Goal: Task Accomplishment & Management: Manage account settings

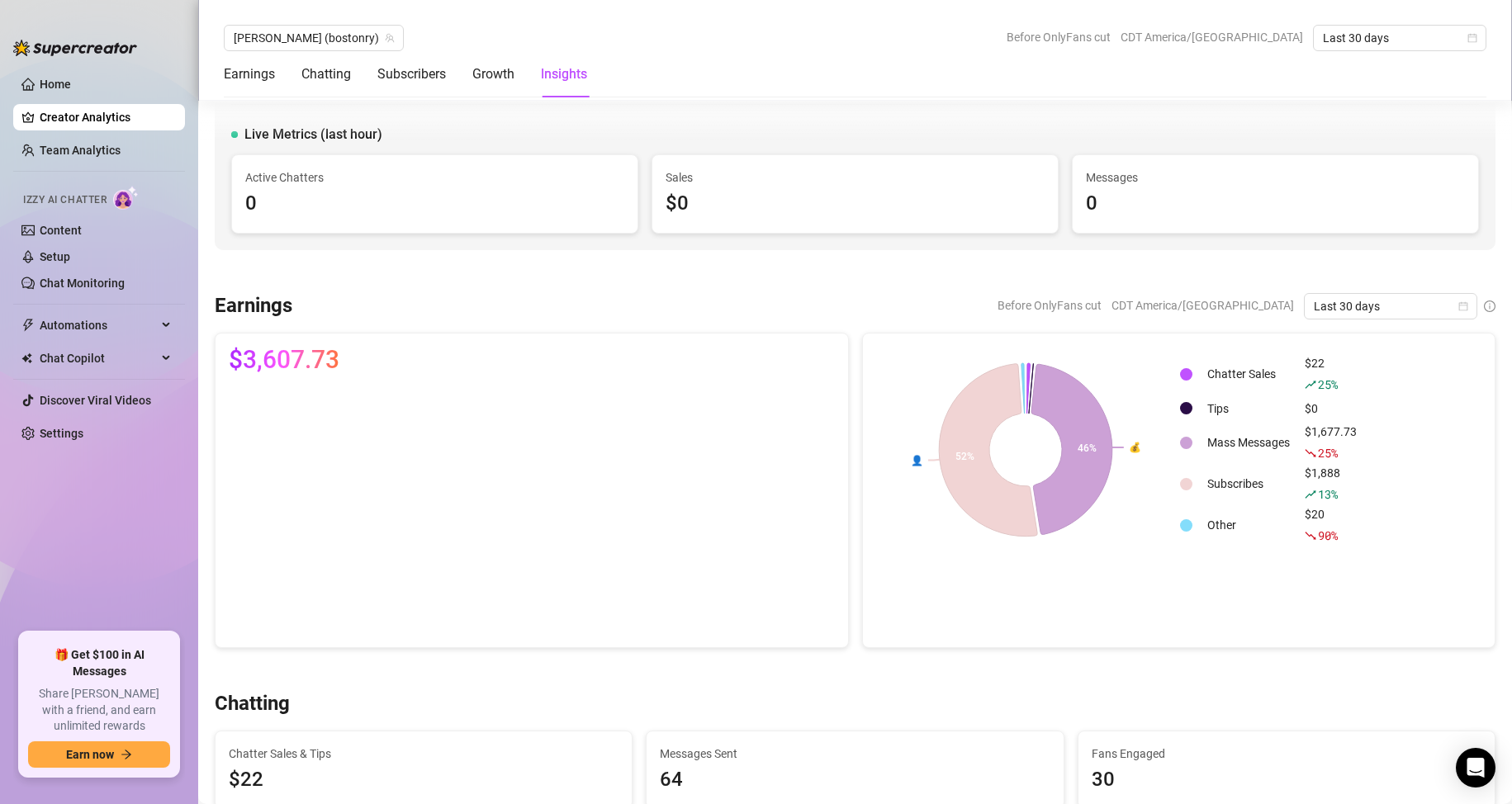
scroll to position [2778, 0]
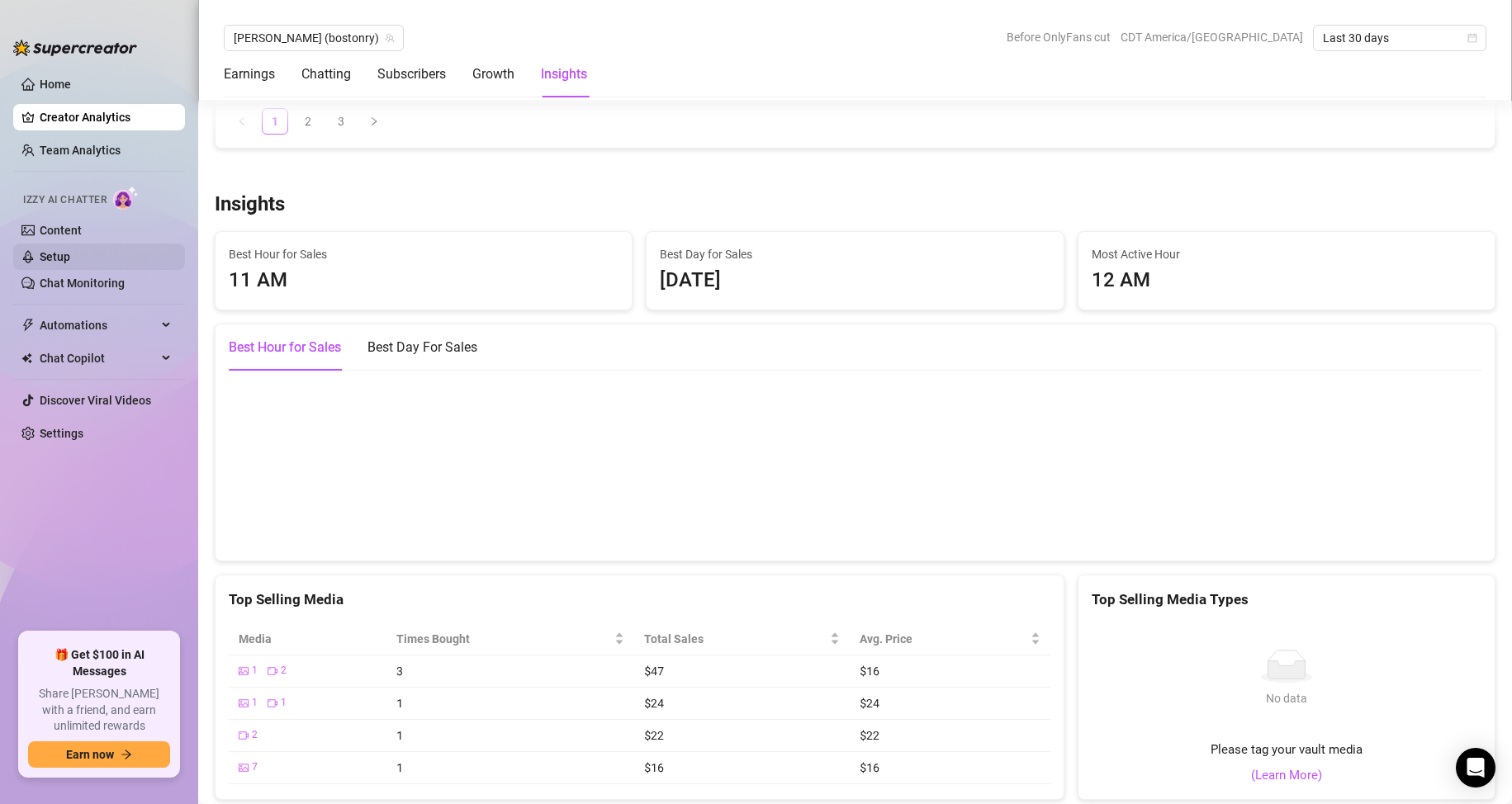
click at [70, 250] on link "Setup" at bounding box center [54, 256] width 31 height 13
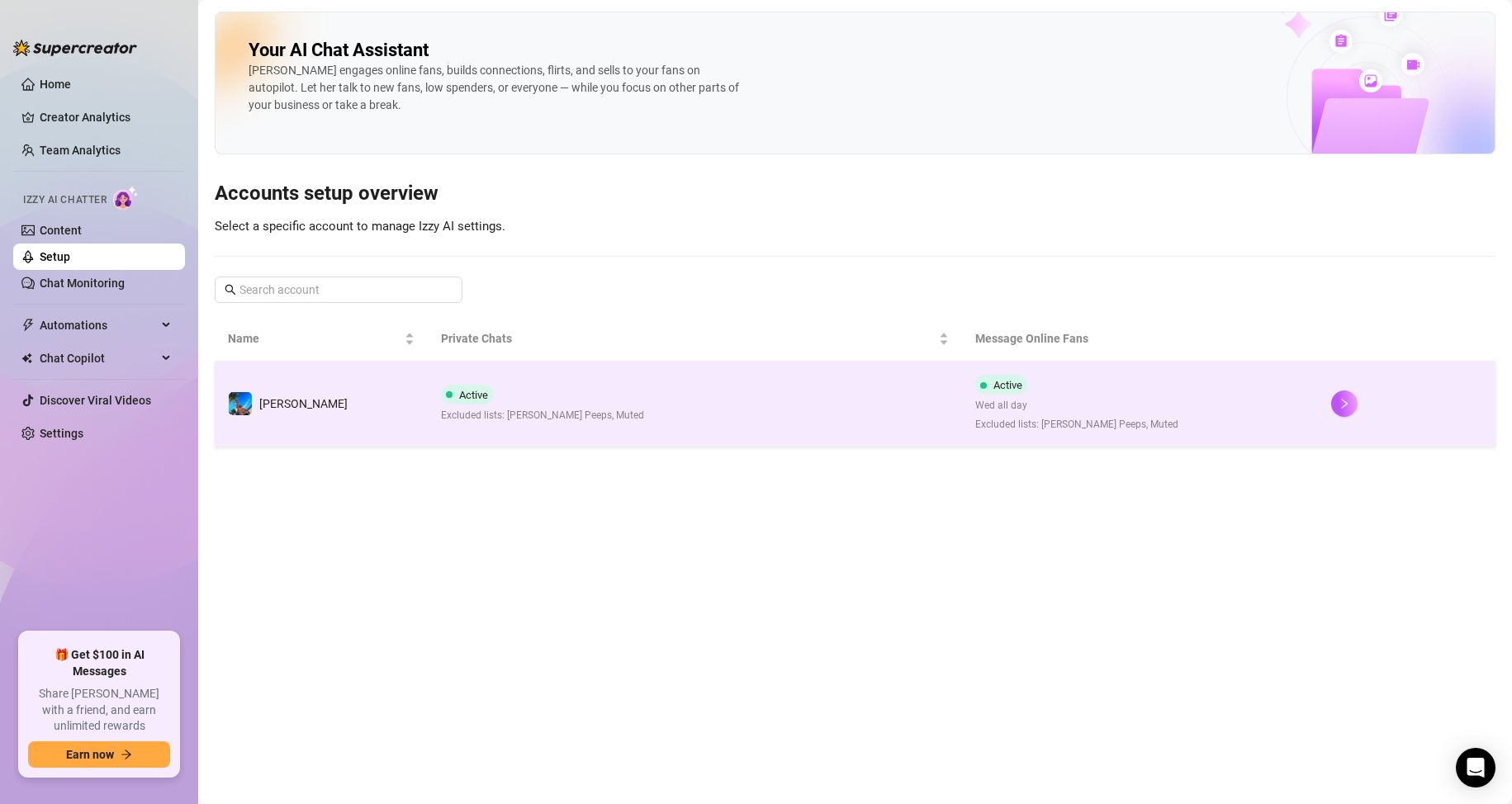
click at [774, 414] on td "Active Excluded lists: [PERSON_NAME] Peeps, Muted" at bounding box center [695, 403] width 534 height 85
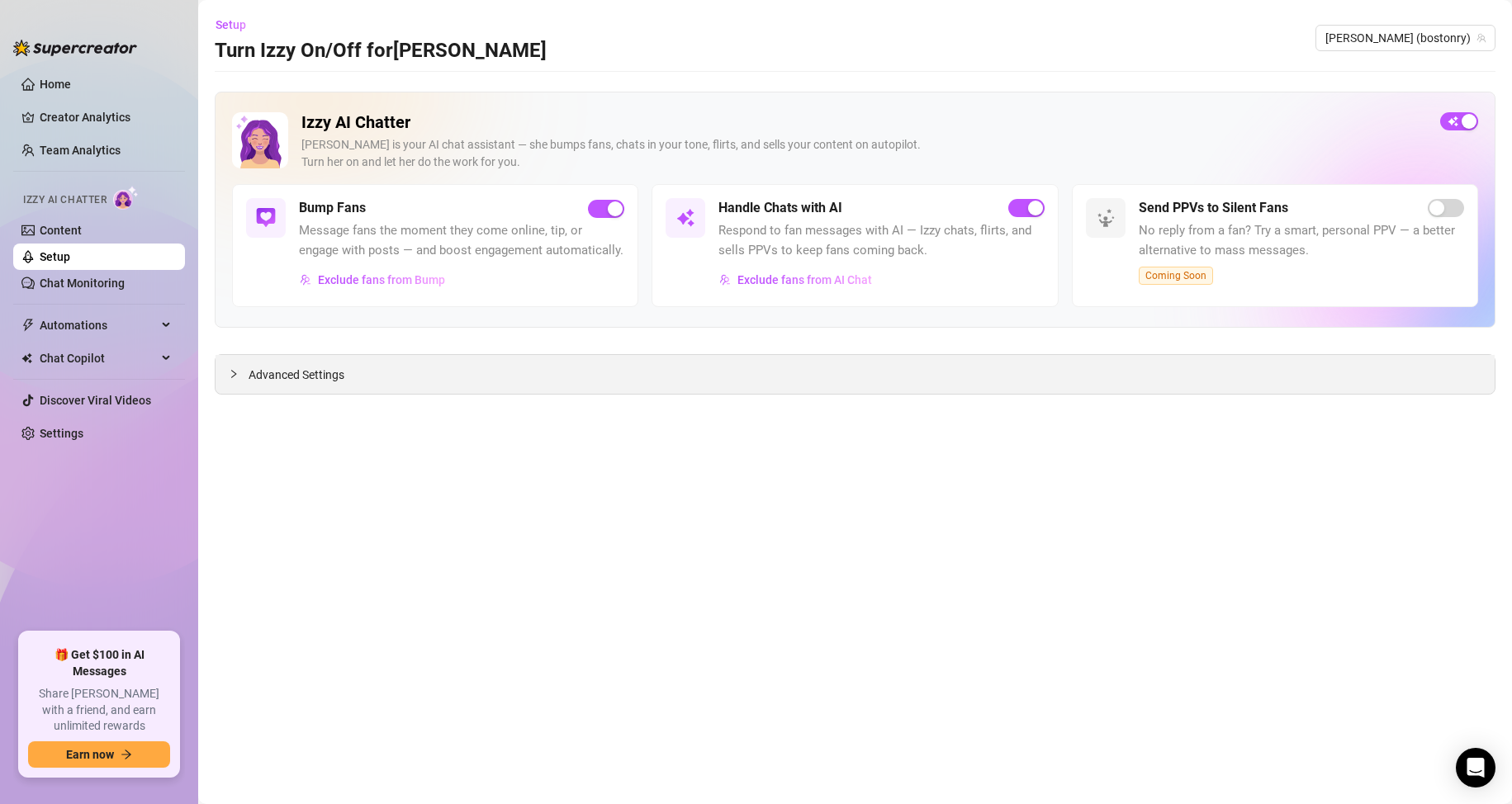
click at [286, 373] on span "Advanced Settings" at bounding box center [296, 374] width 95 height 18
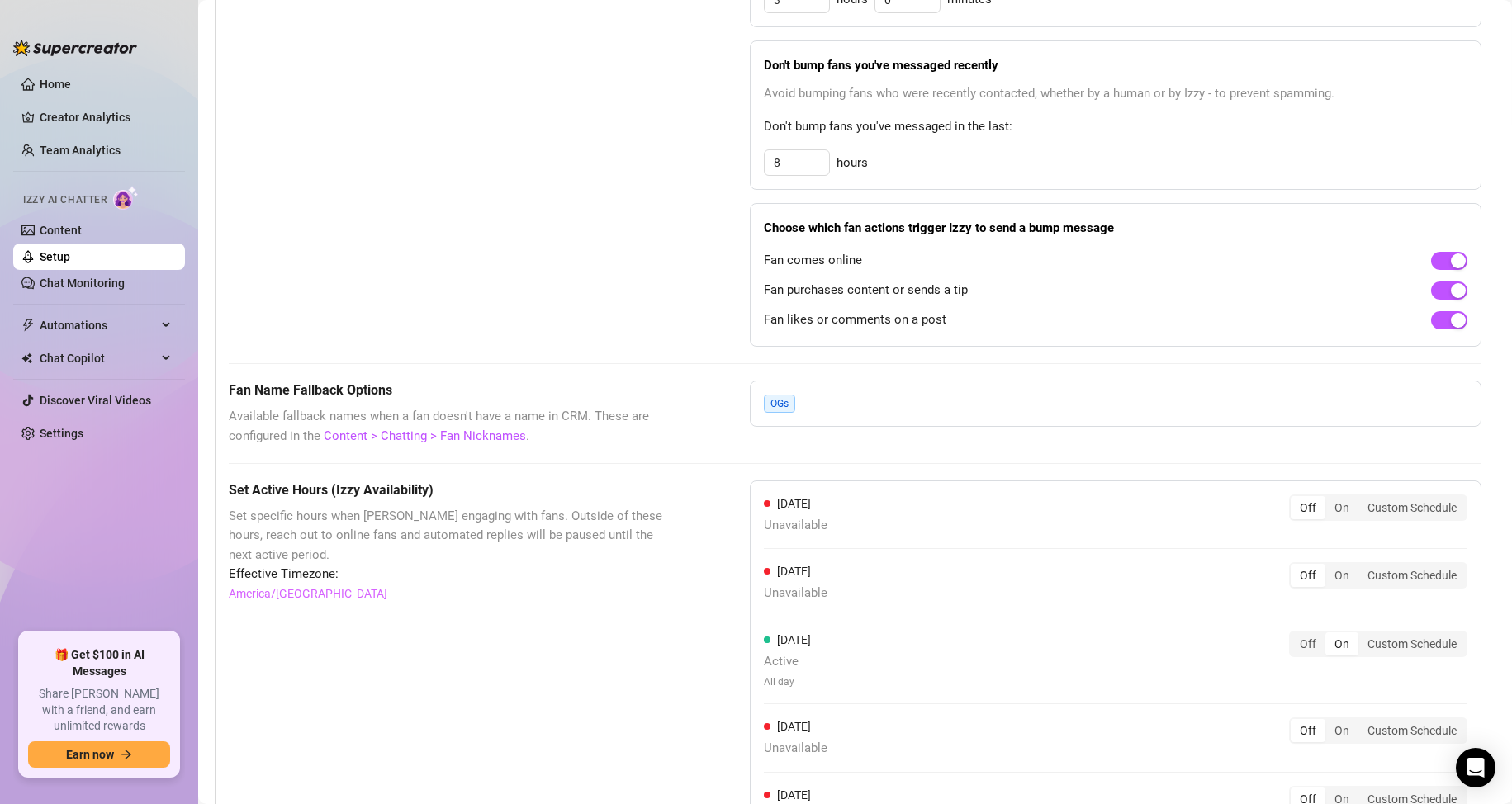
scroll to position [1311, 0]
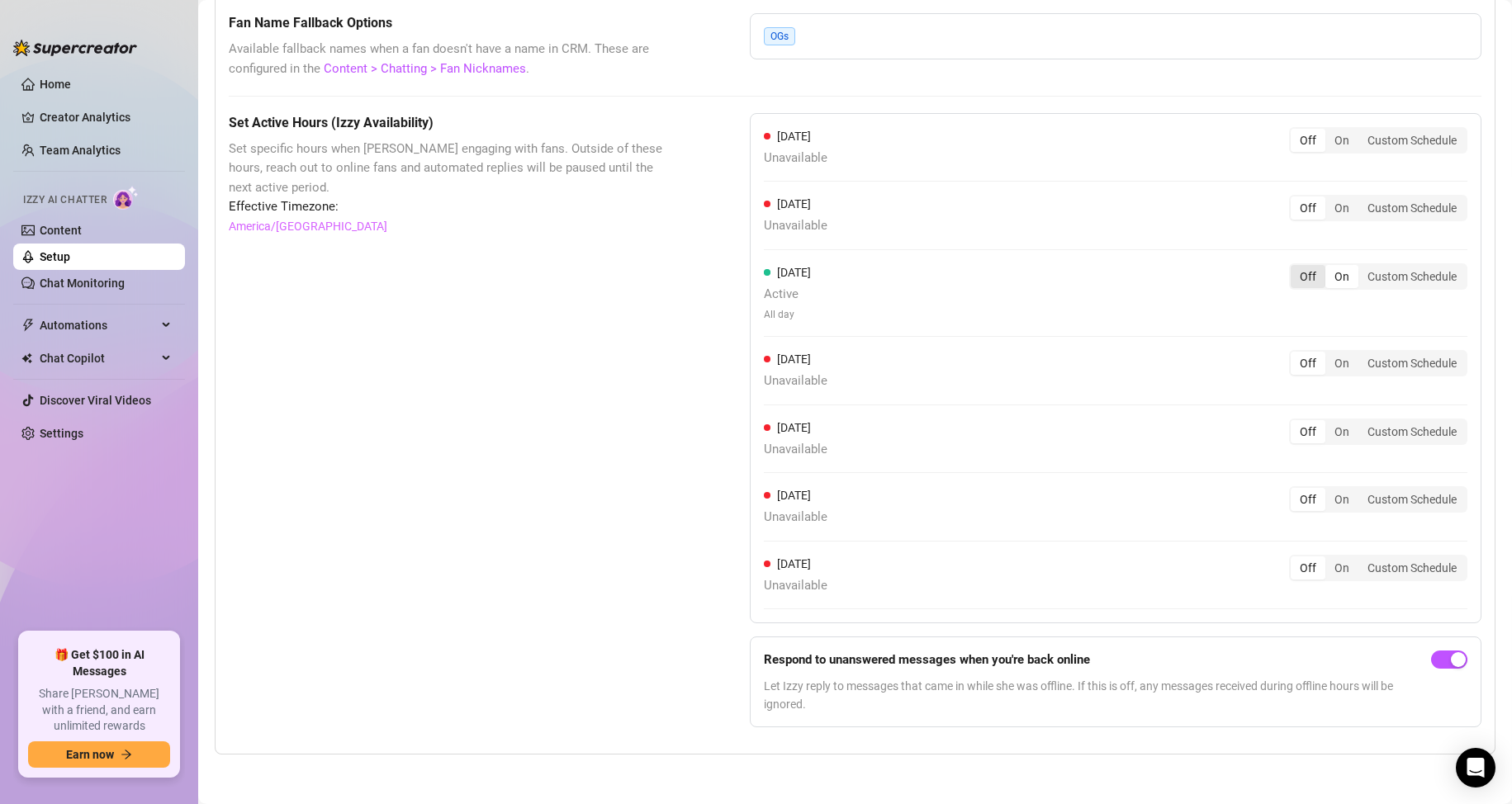
click at [1290, 277] on div "Off" at bounding box center [1307, 276] width 35 height 23
click at [1295, 268] on input "Off" at bounding box center [1295, 268] width 0 height 0
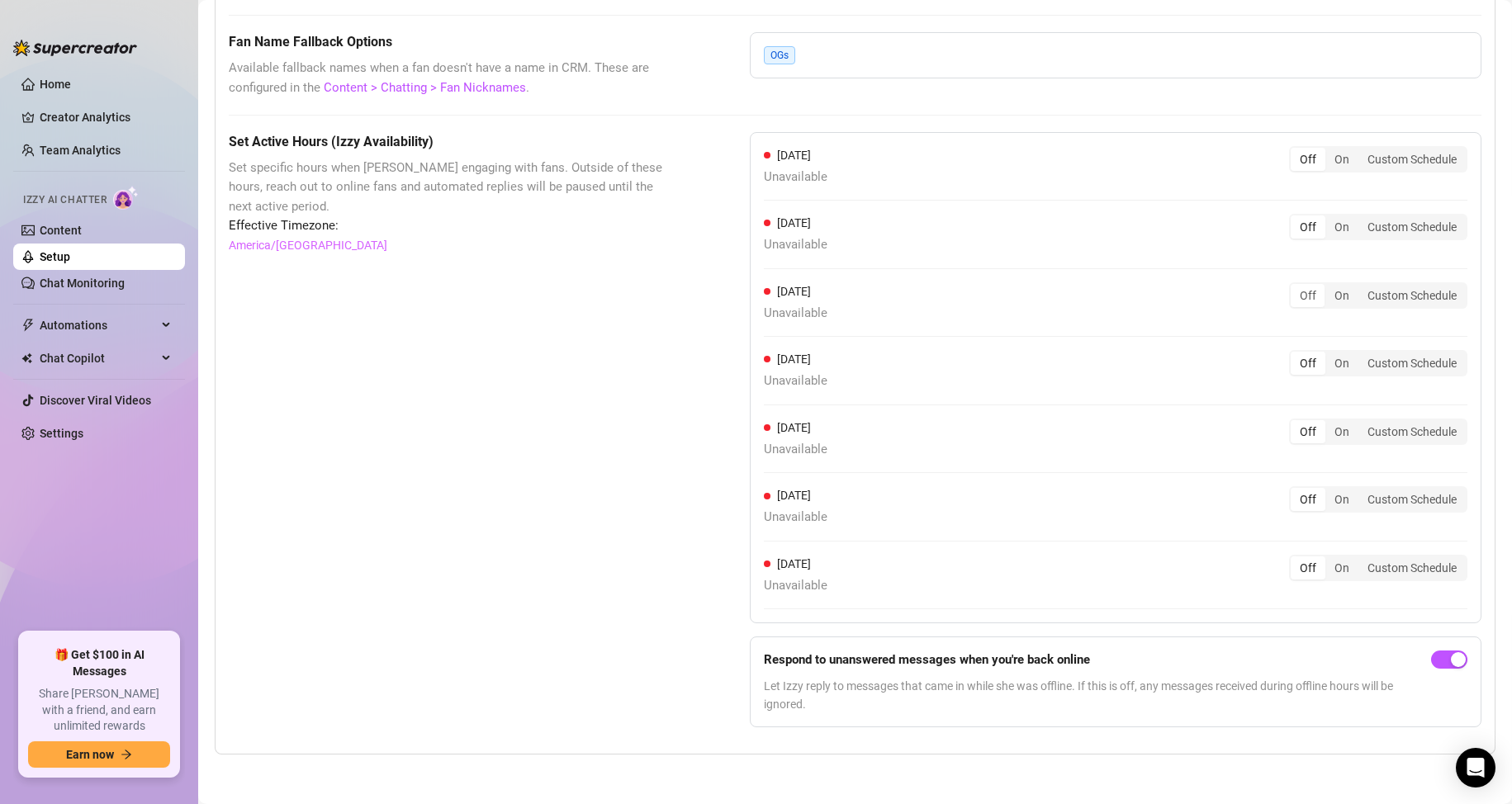
scroll to position [1294, 0]
click at [39, 78] on link "Home" at bounding box center [55, 84] width 32 height 13
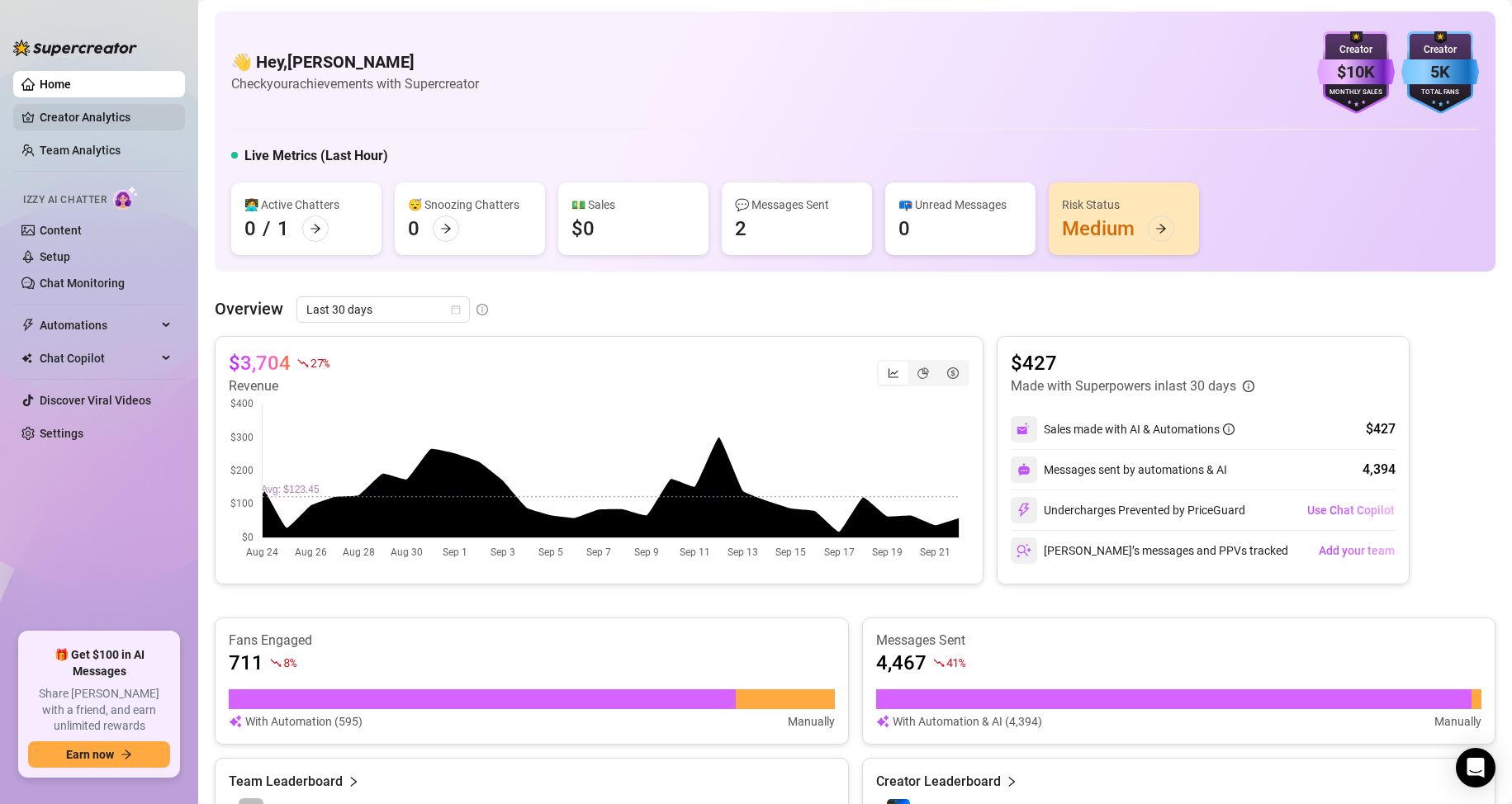
click at [81, 113] on link "Creator Analytics" at bounding box center [105, 117] width 132 height 26
